Goal: Transaction & Acquisition: Purchase product/service

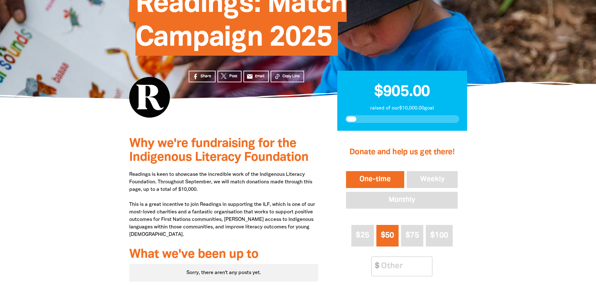
scroll to position [125, 0]
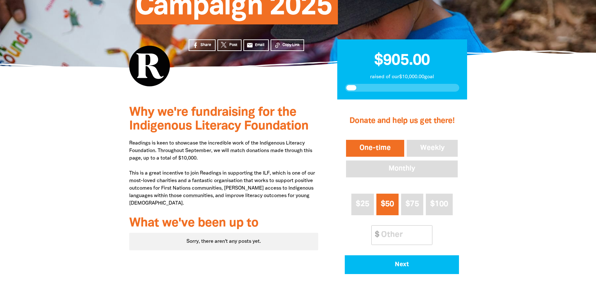
click at [379, 148] on button "One-time" at bounding box center [375, 147] width 61 height 19
click at [364, 205] on span "$25" at bounding box center [361, 203] width 13 height 7
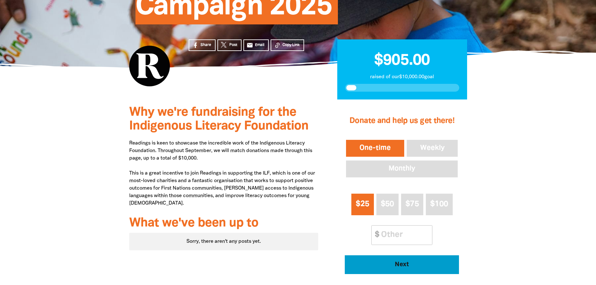
click at [399, 266] on span "Next" at bounding box center [401, 264] width 97 height 6
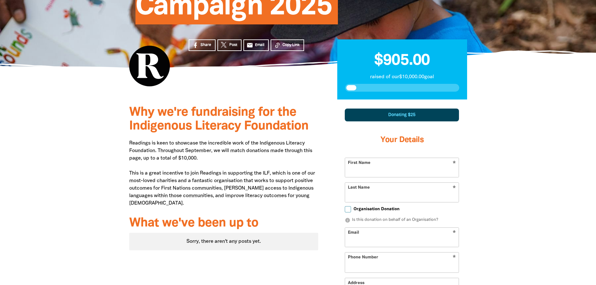
scroll to position [217, 0]
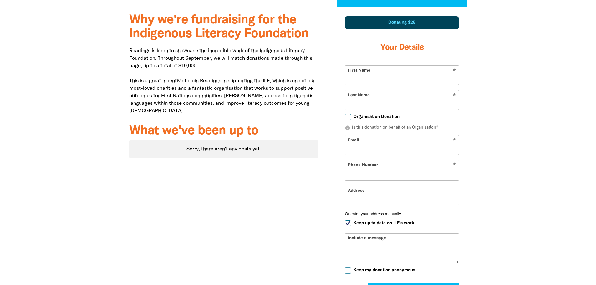
select select "AU"
click at [448, 72] on input "First Name" at bounding box center [401, 75] width 113 height 19
type input "[PERSON_NAME]"
type input "[EMAIL_ADDRESS][DOMAIN_NAME]"
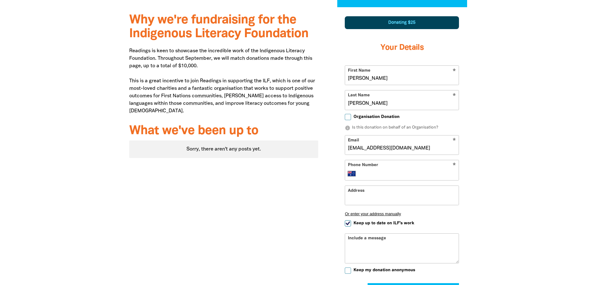
type input "82173200"
type input "[STREET_ADDRESS]"
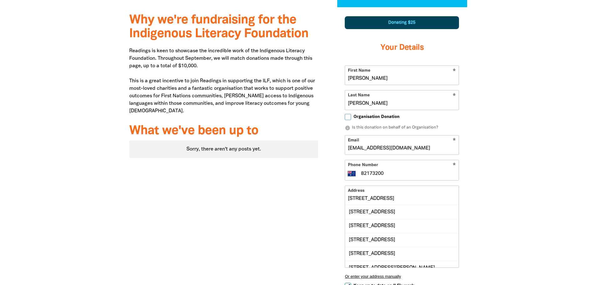
drag, startPoint x: 409, startPoint y: 172, endPoint x: 347, endPoint y: 172, distance: 61.6
click at [347, 172] on div "* Phone Number International [GEOGRAPHIC_DATA] [GEOGRAPHIC_DATA] [GEOGRAPHIC_DA…" at bounding box center [402, 170] width 114 height 21
type input "0439 834 235"
click at [435, 146] on input "[EMAIL_ADDRESS][DOMAIN_NAME]" at bounding box center [401, 144] width 113 height 19
type input "[EMAIL_ADDRESS][DOMAIN_NAME]"
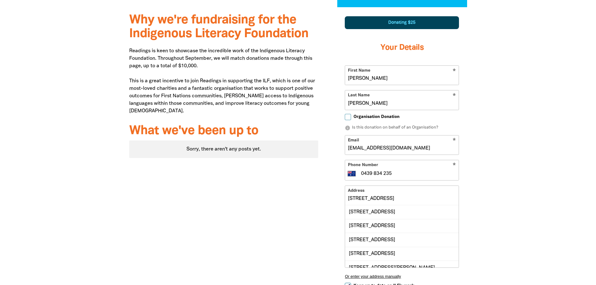
click at [420, 194] on input "[STREET_ADDRESS]" at bounding box center [401, 195] width 113 height 19
type input "123 Coromandel Pde"
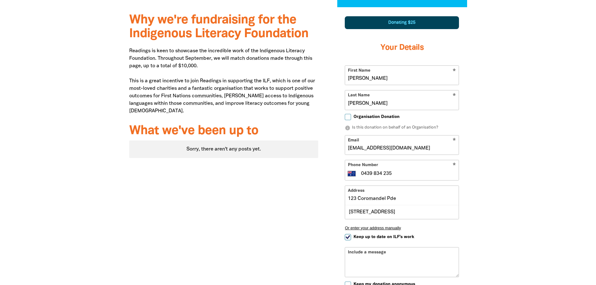
scroll to position [249, 0]
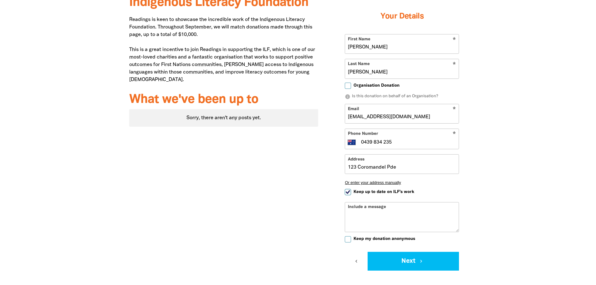
click at [349, 213] on form "* First Name [PERSON_NAME] * Last Name [PERSON_NAME] Organisation Donation info…" at bounding box center [402, 152] width 114 height 236
click at [348, 192] on input "Keep up to date on ILF's work" at bounding box center [348, 192] width 6 height 6
checkbox input "false"
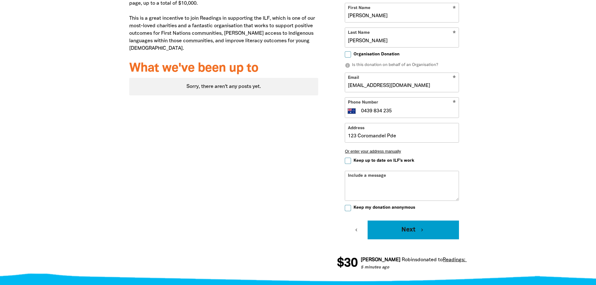
click at [403, 230] on button "Next chevron_right" at bounding box center [412, 229] width 91 height 19
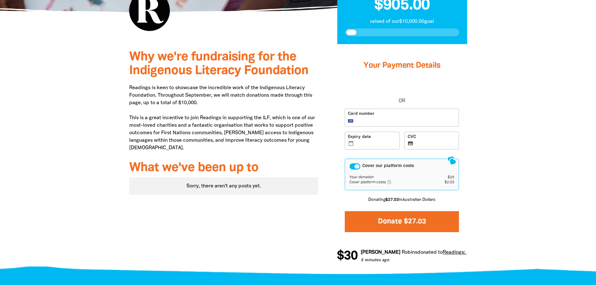
click at [411, 220] on button "Donate $27.03" at bounding box center [402, 221] width 114 height 21
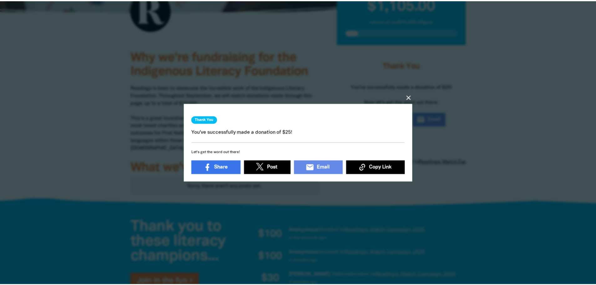
scroll to position [2, 0]
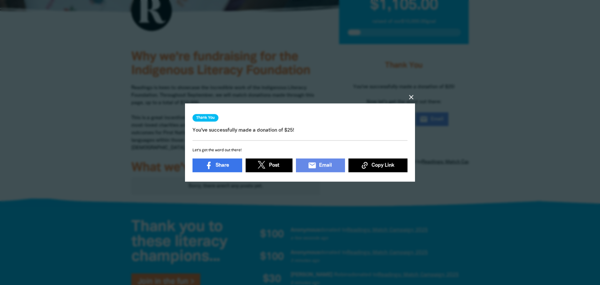
click at [412, 95] on icon "close" at bounding box center [412, 97] width 8 height 8
